Goal: Find specific page/section: Find specific page/section

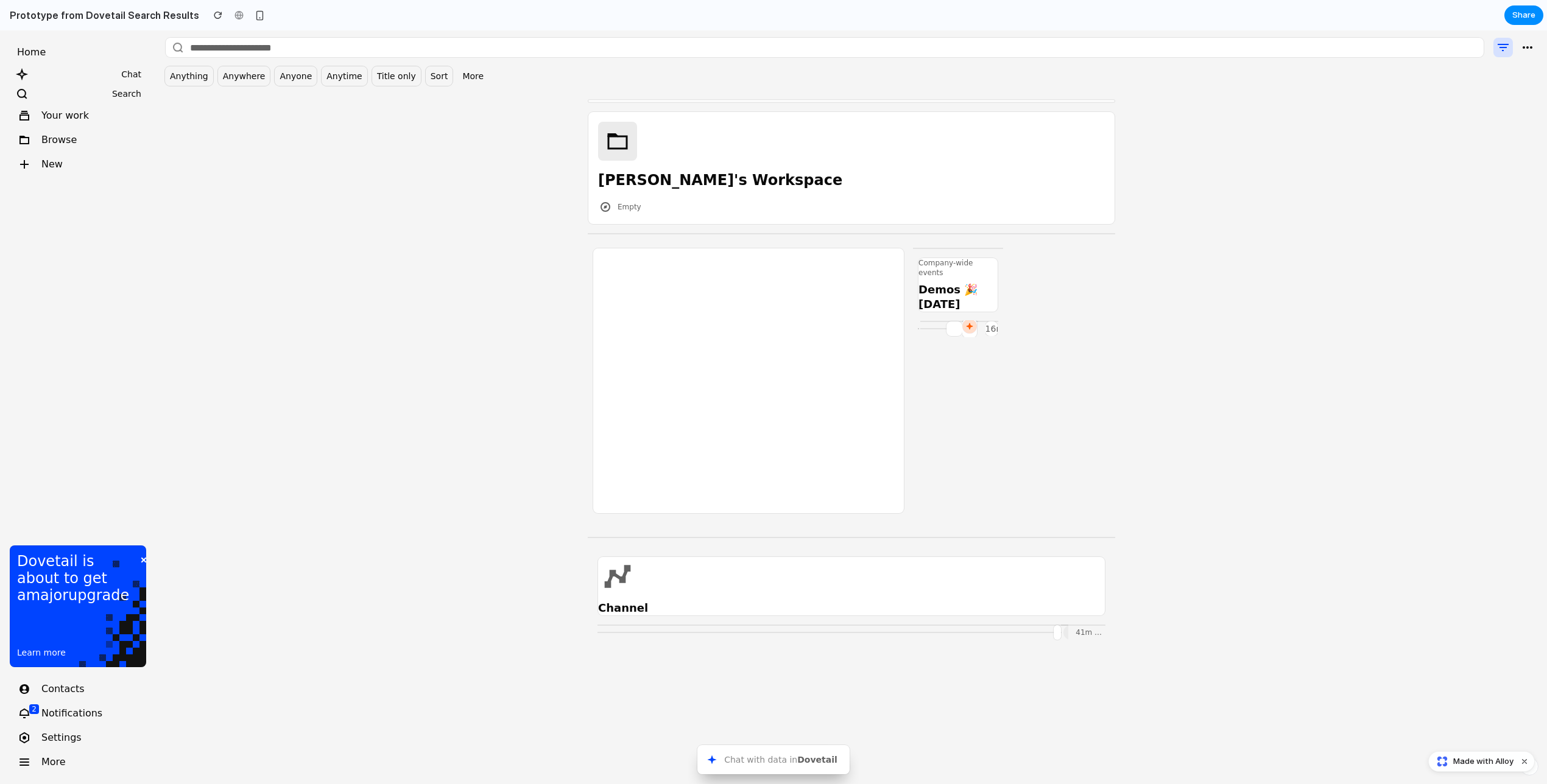
click at [490, 170] on div "Anything Anywhere Anyone Anytime Title only Sort More Summary of 28 results acr…" at bounding box center [852, 407] width 1392 height 754
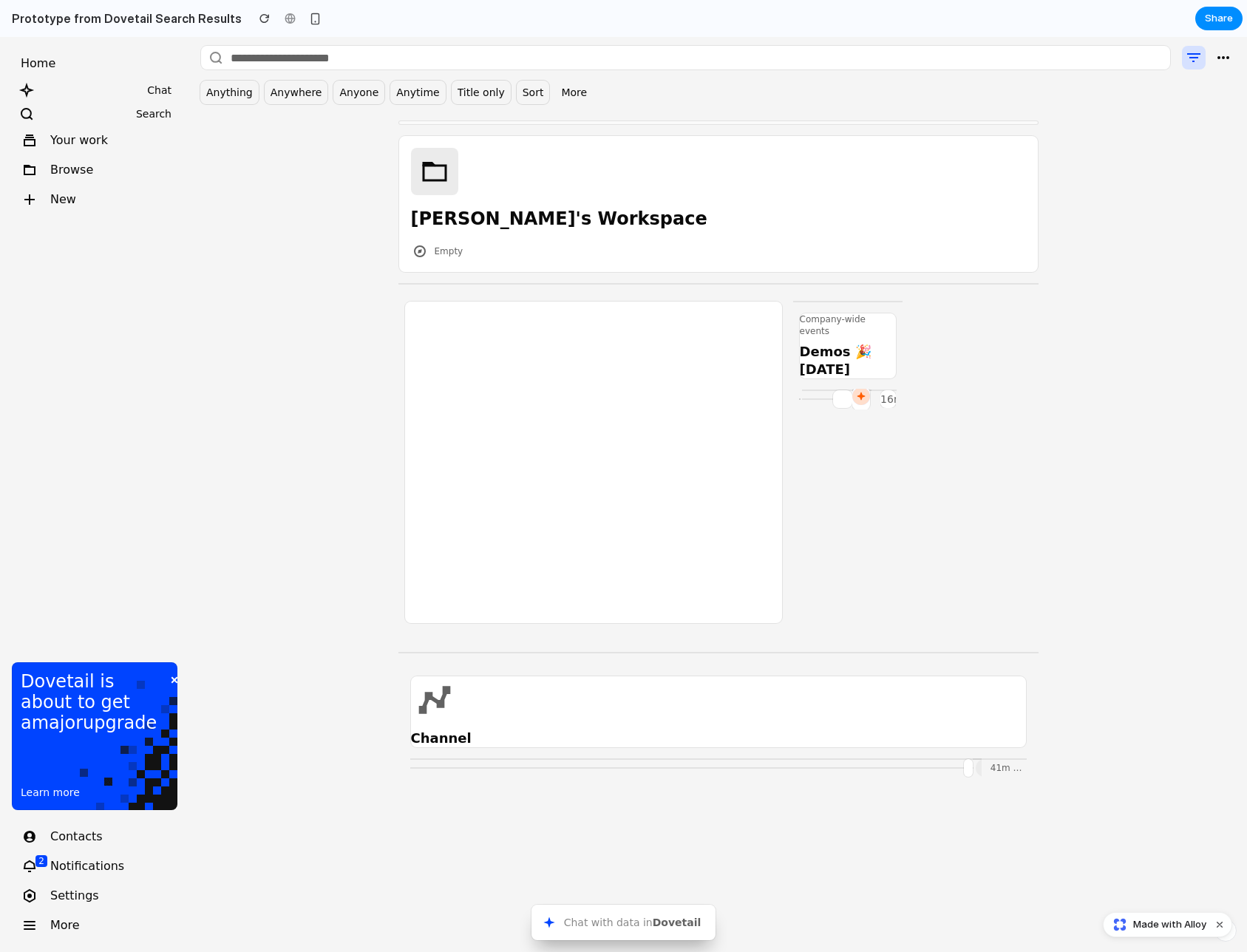
click at [1001, 550] on div at bounding box center [973, 462] width 118 height 321
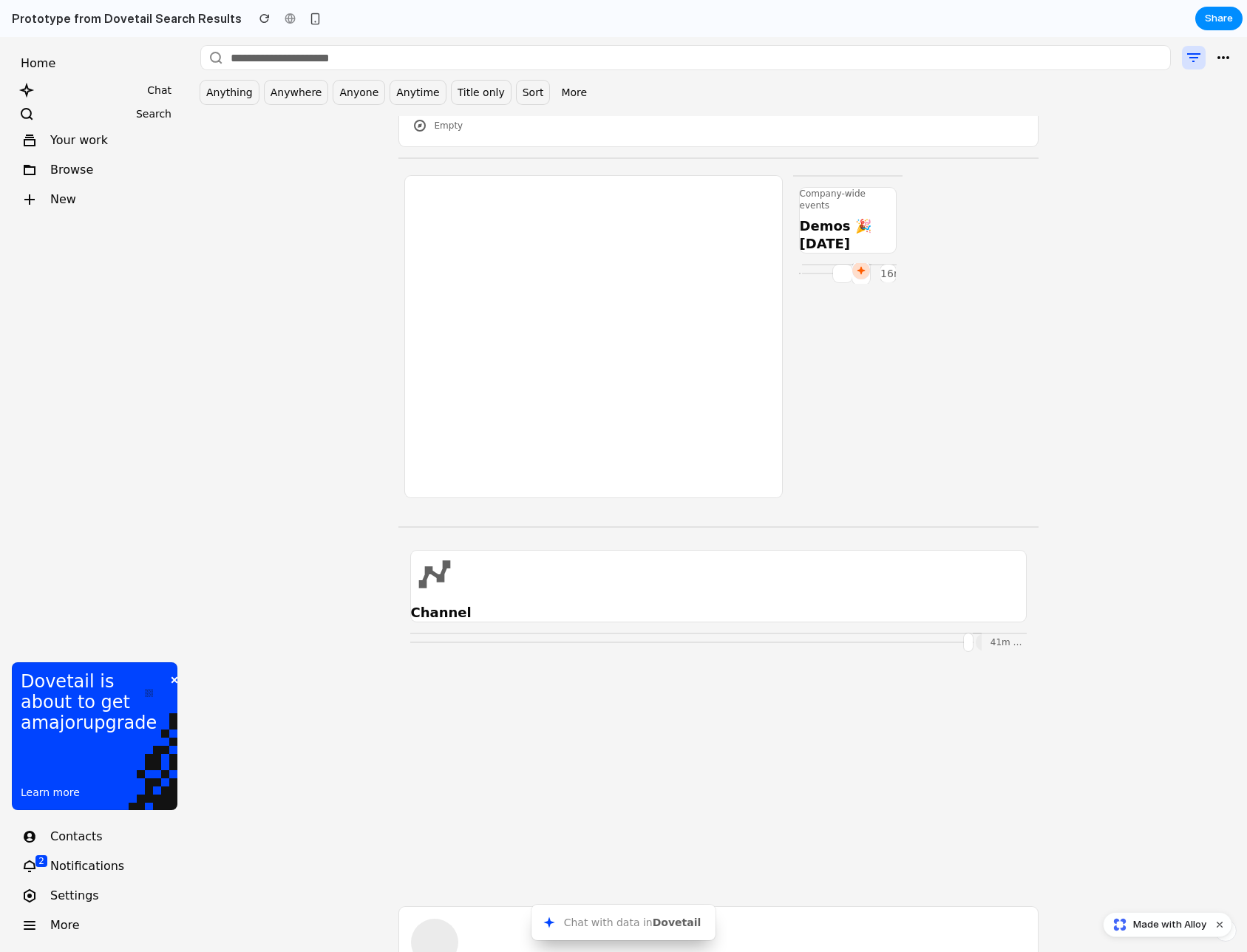
scroll to position [127, 0]
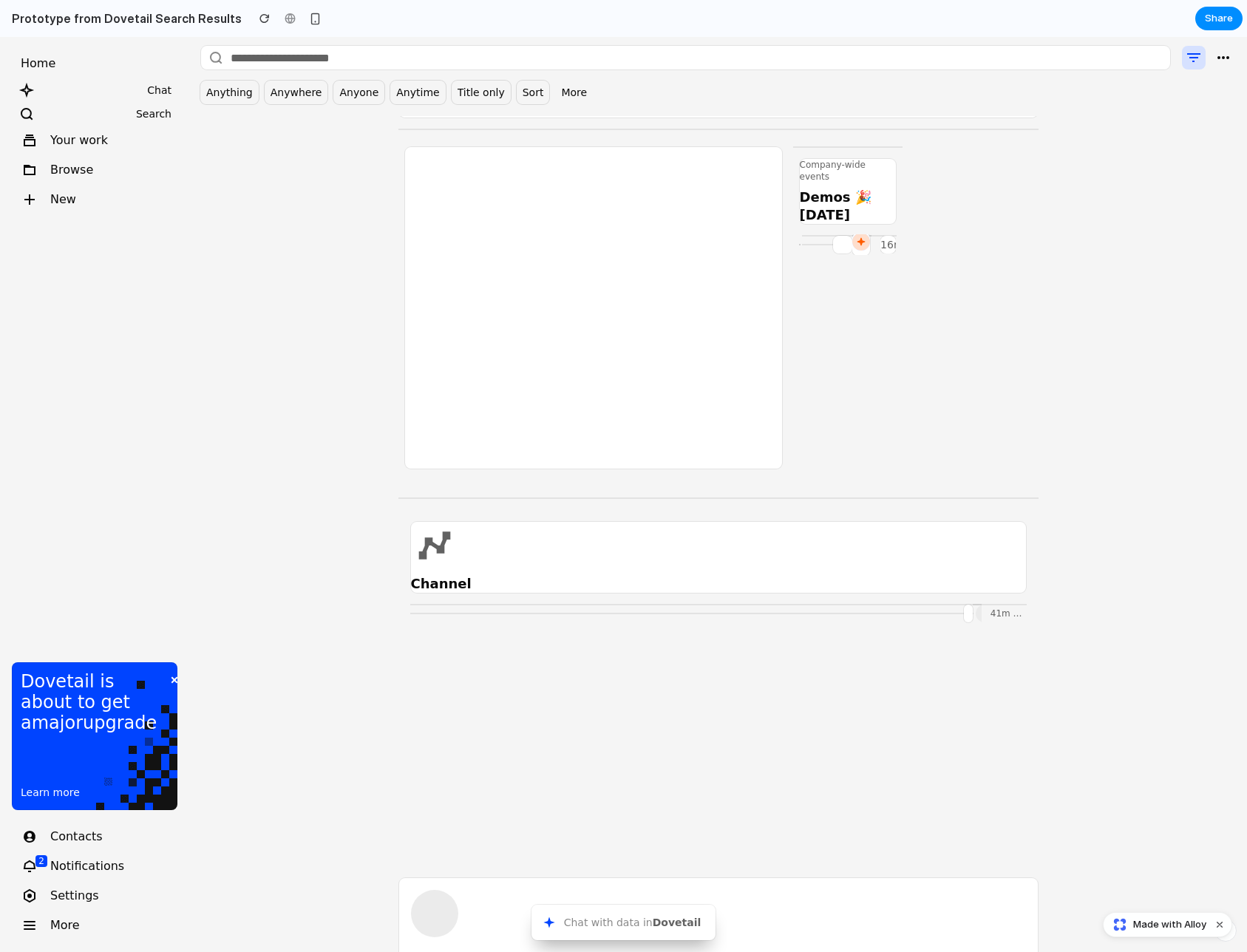
scroll to position [160, 0]
click at [1018, 602] on span "41m ago" at bounding box center [1009, 607] width 39 height 10
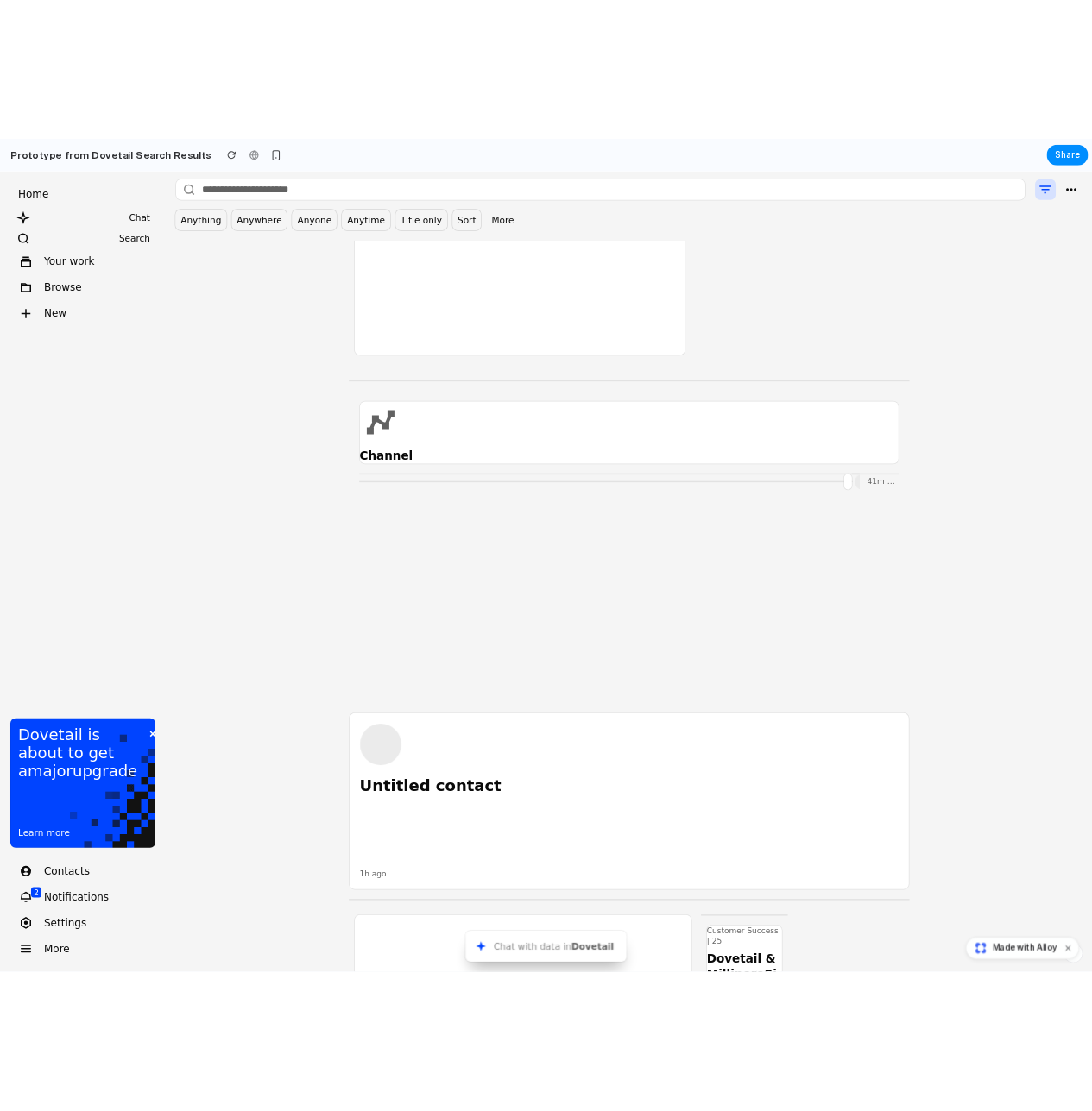
scroll to position [444, 0]
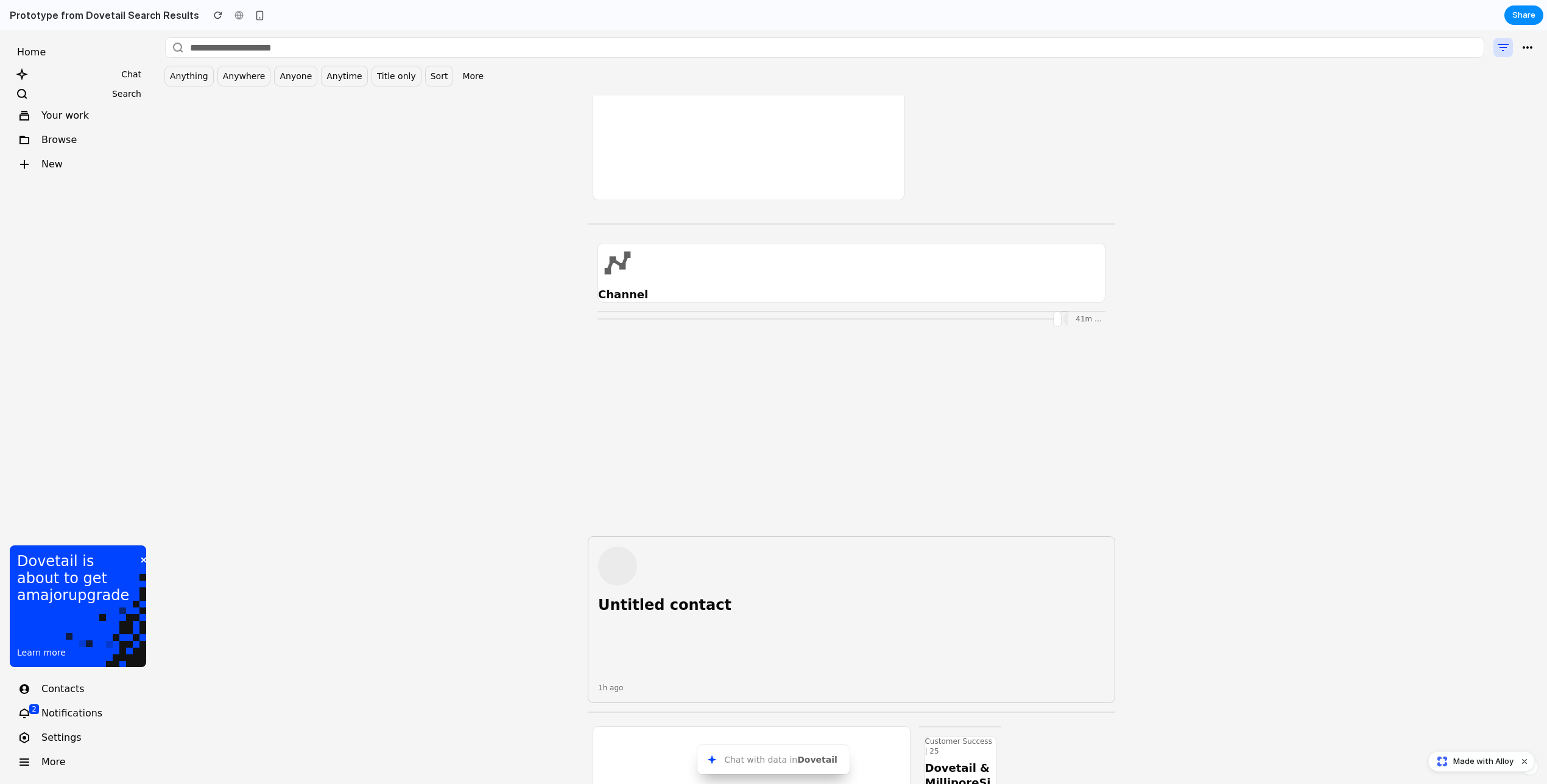
click at [1112, 653] on div "Untitled contact 1h ago" at bounding box center [852, 620] width 526 height 166
